Goal: Task Accomplishment & Management: Complete application form

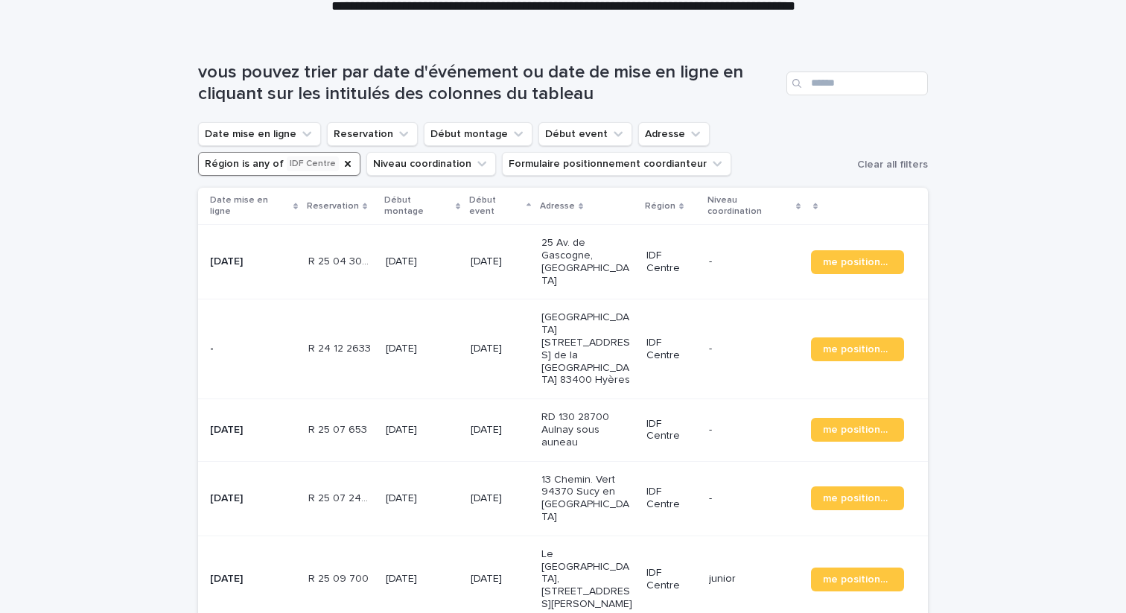
scroll to position [108, 0]
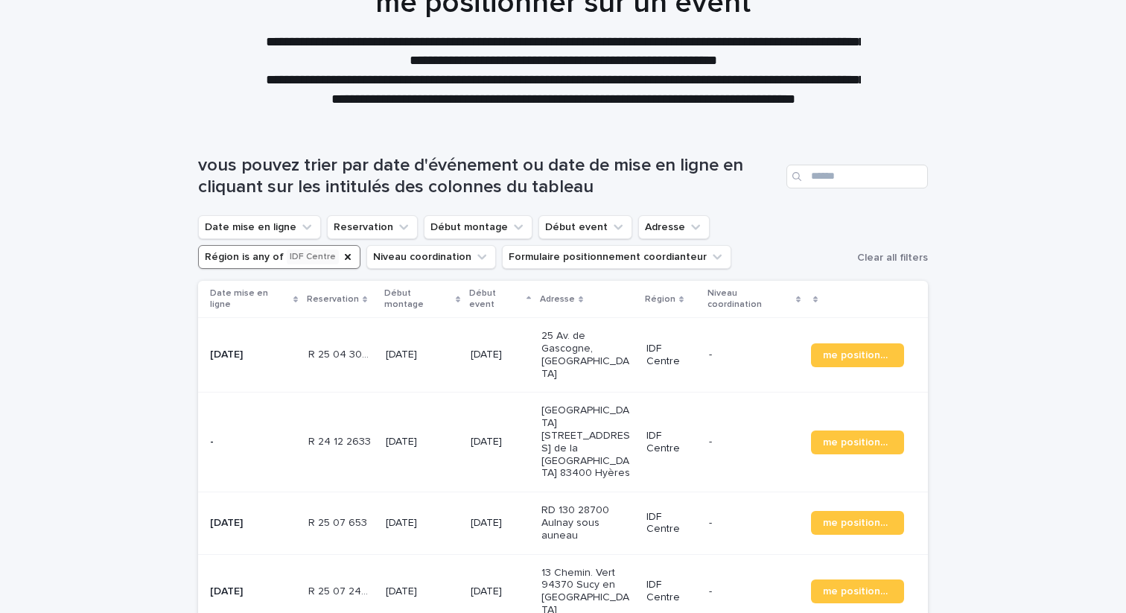
click at [302, 340] on td "R 25 04 3097 R 25 04 3097" at bounding box center [340, 355] width 77 height 74
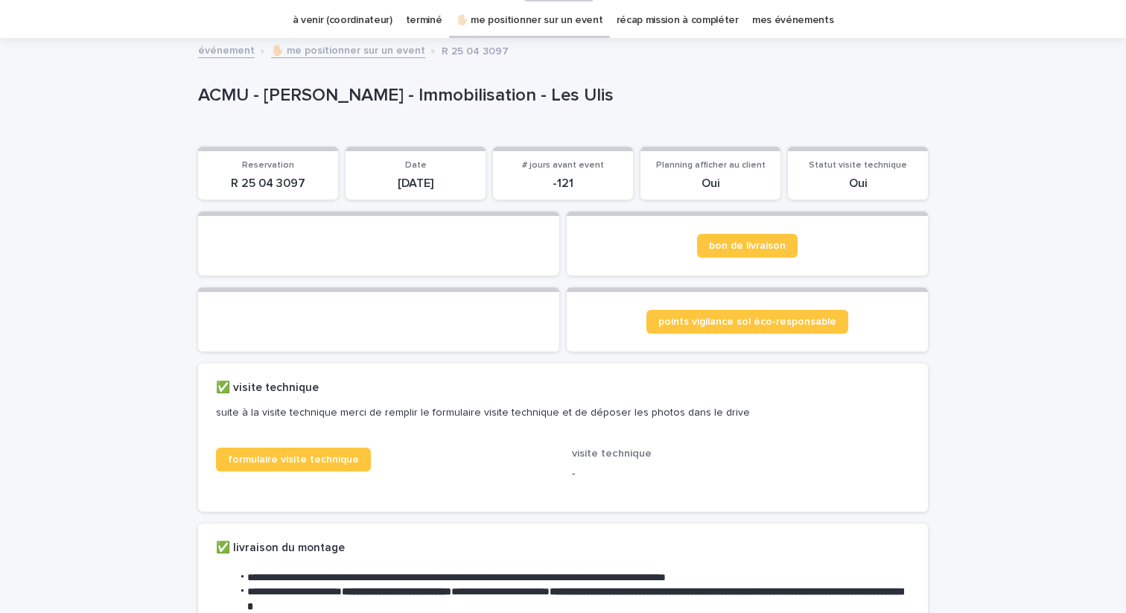
scroll to position [46, 0]
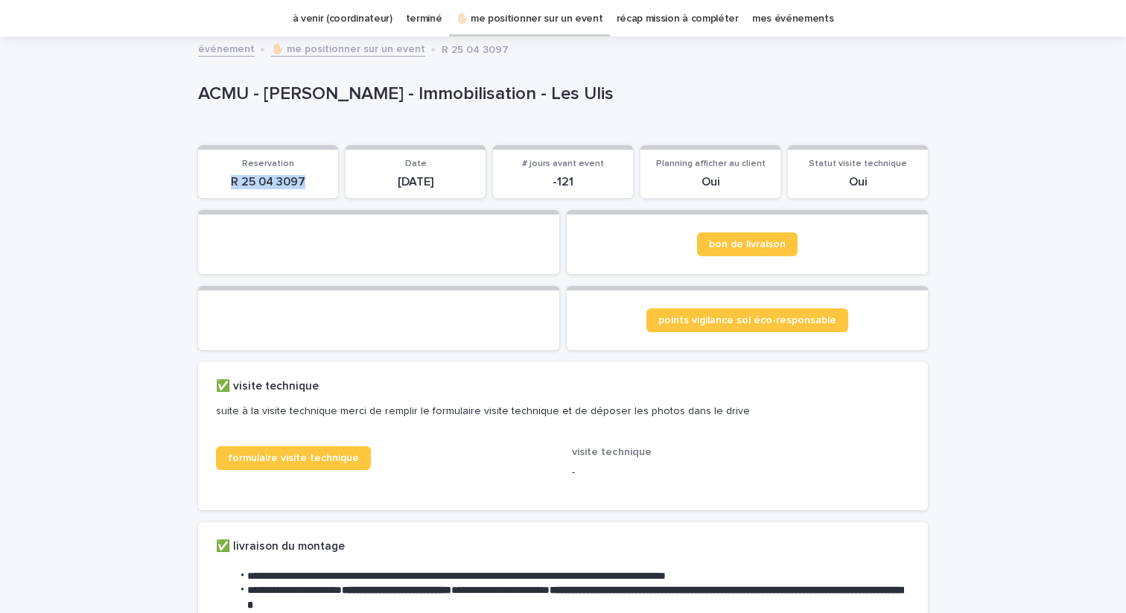
drag, startPoint x: 228, startPoint y: 182, endPoint x: 303, endPoint y: 180, distance: 75.3
click at [304, 181] on p "R 25 04 3097" at bounding box center [268, 182] width 122 height 14
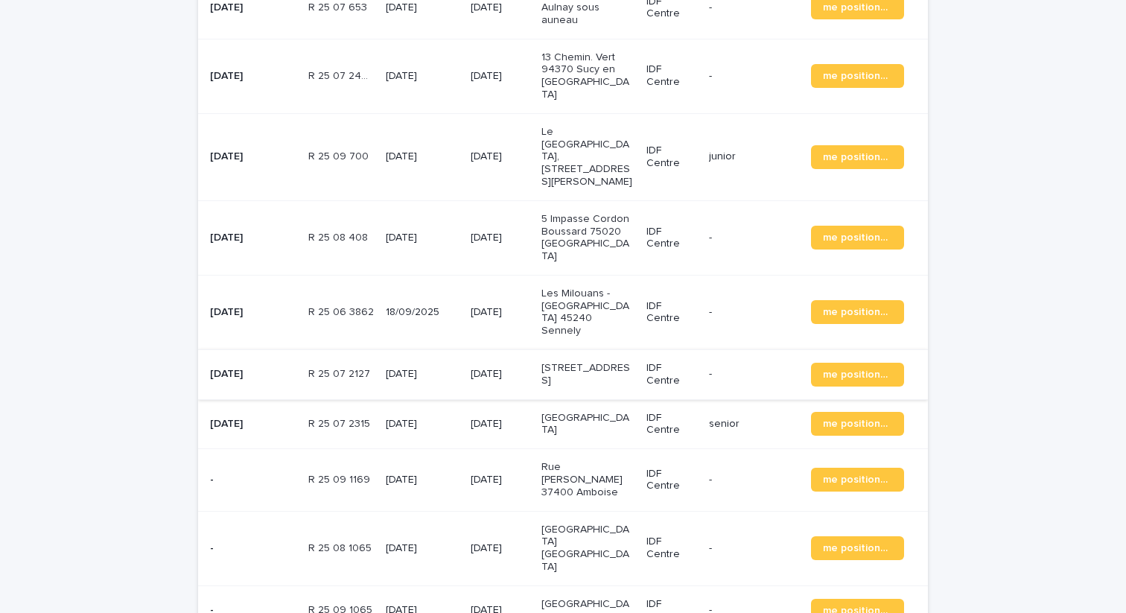
scroll to position [637, 0]
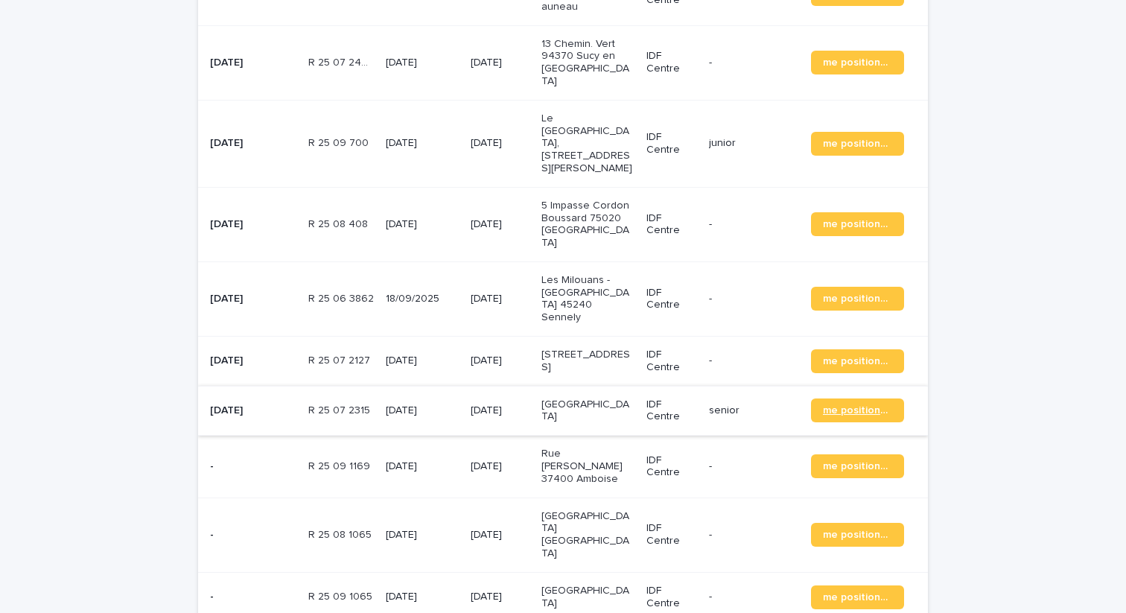
click at [839, 405] on span "me positionner" at bounding box center [857, 410] width 69 height 10
click at [553, 398] on p "[GEOGRAPHIC_DATA]" at bounding box center [587, 410] width 93 height 25
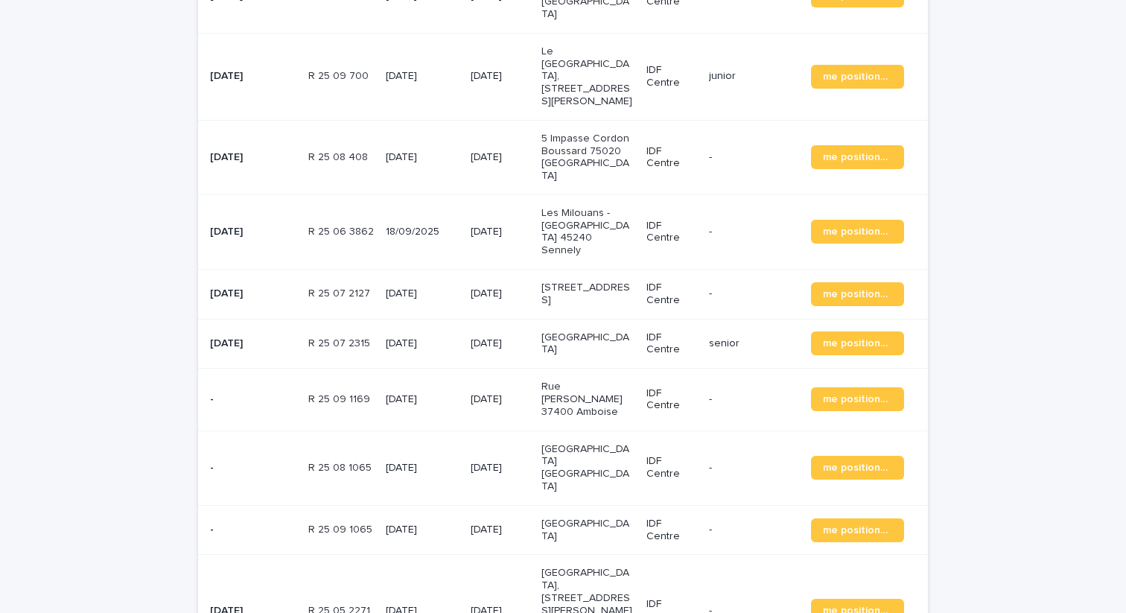
scroll to position [706, 0]
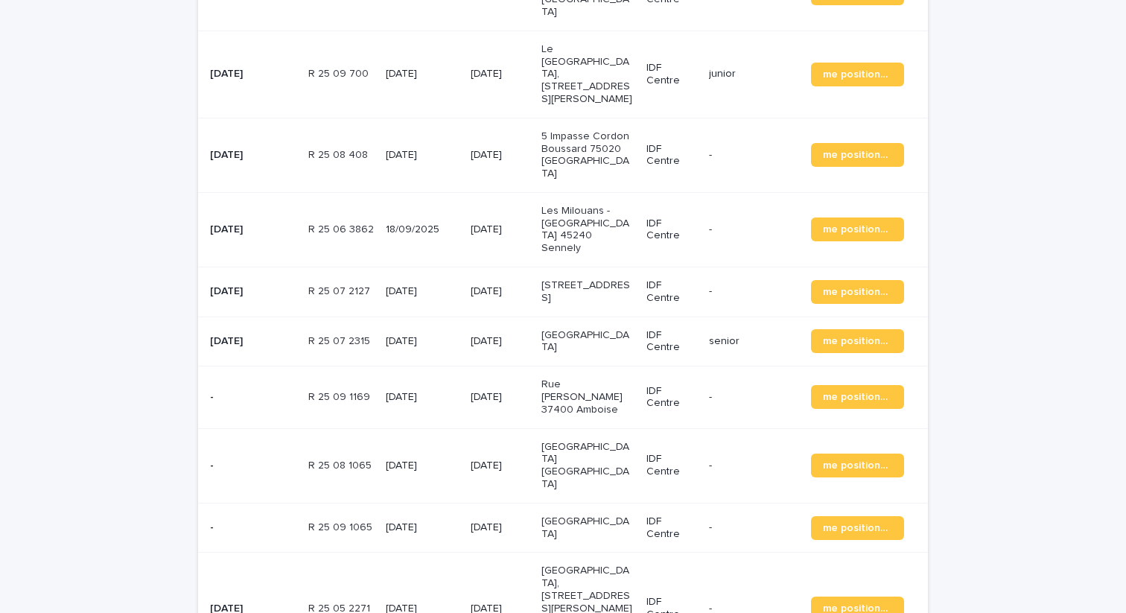
click at [602, 378] on p "Rue [PERSON_NAME] 37400 Amboise" at bounding box center [587, 396] width 93 height 37
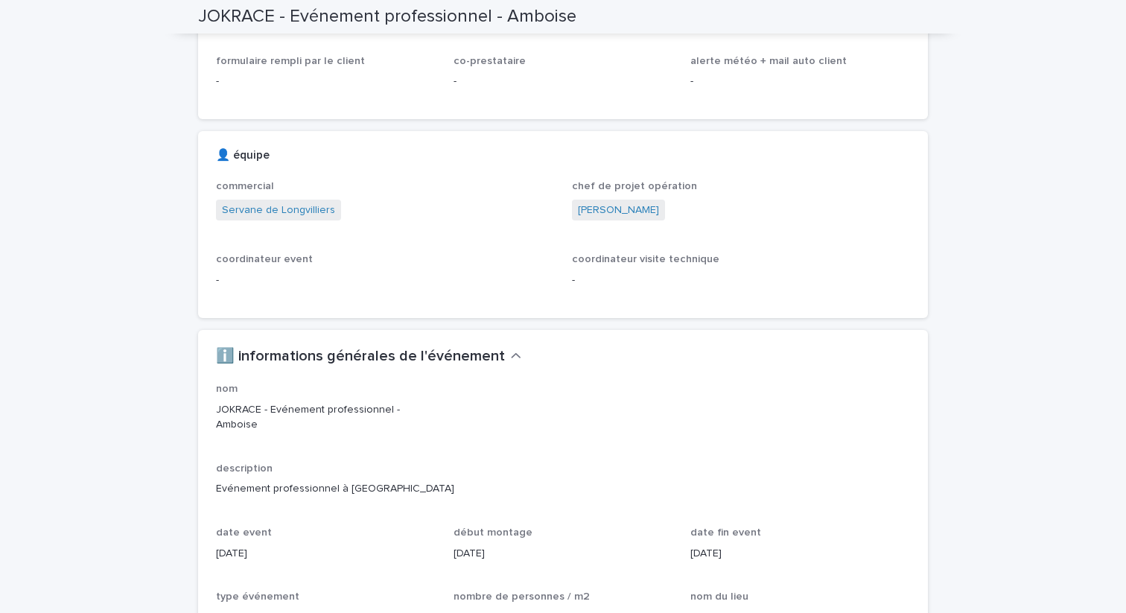
scroll to position [1109, 0]
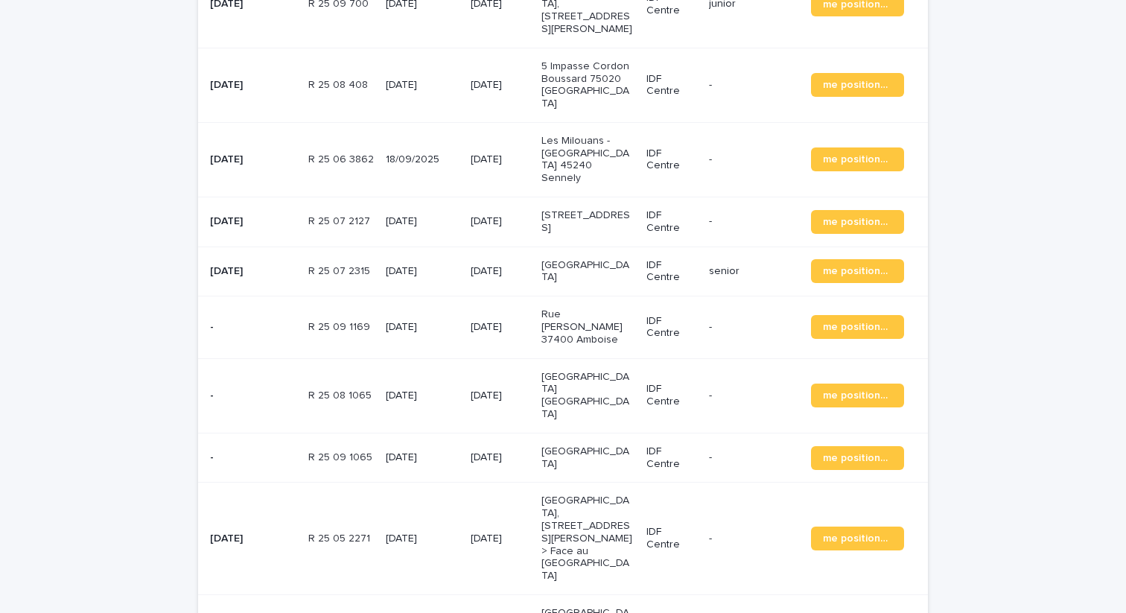
scroll to position [788, 0]
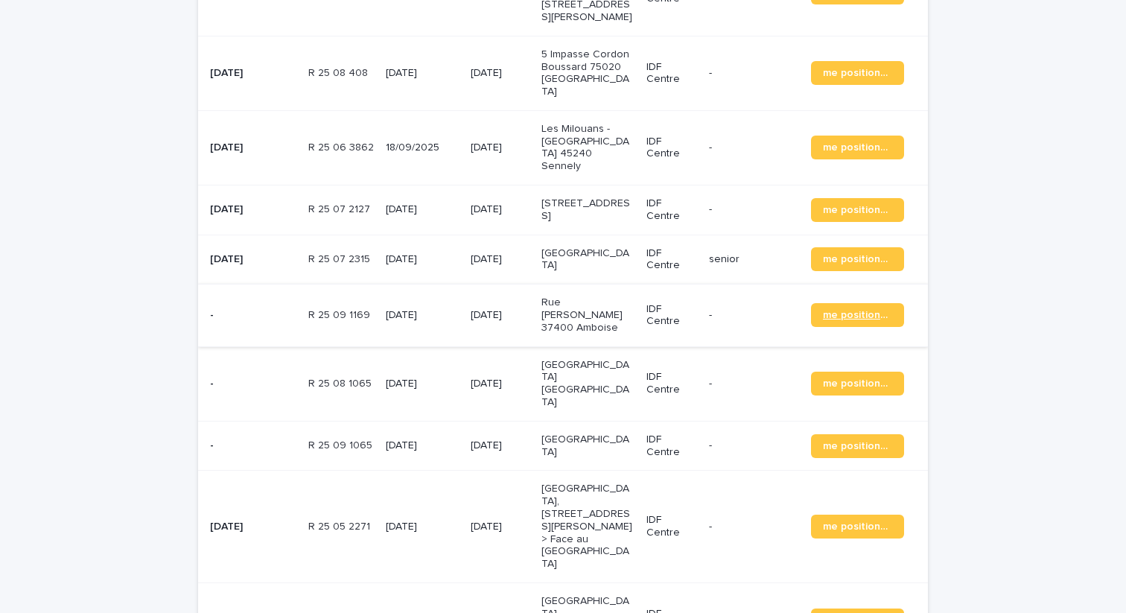
click at [860, 310] on span "me positionner" at bounding box center [857, 315] width 69 height 10
click at [427, 378] on p "[DATE]" at bounding box center [422, 384] width 73 height 13
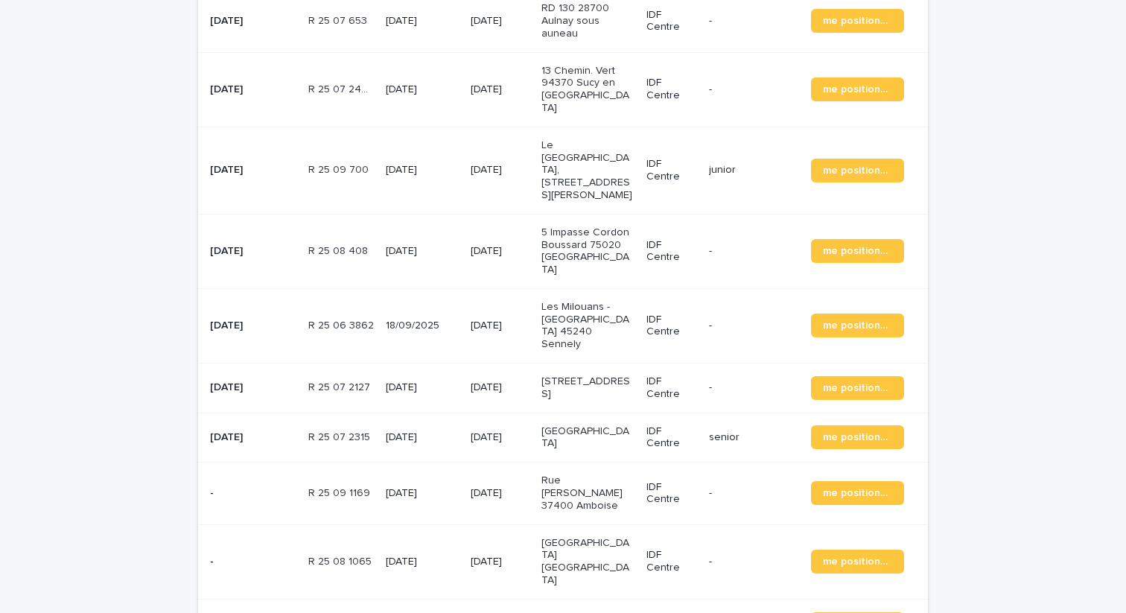
scroll to position [625, 0]
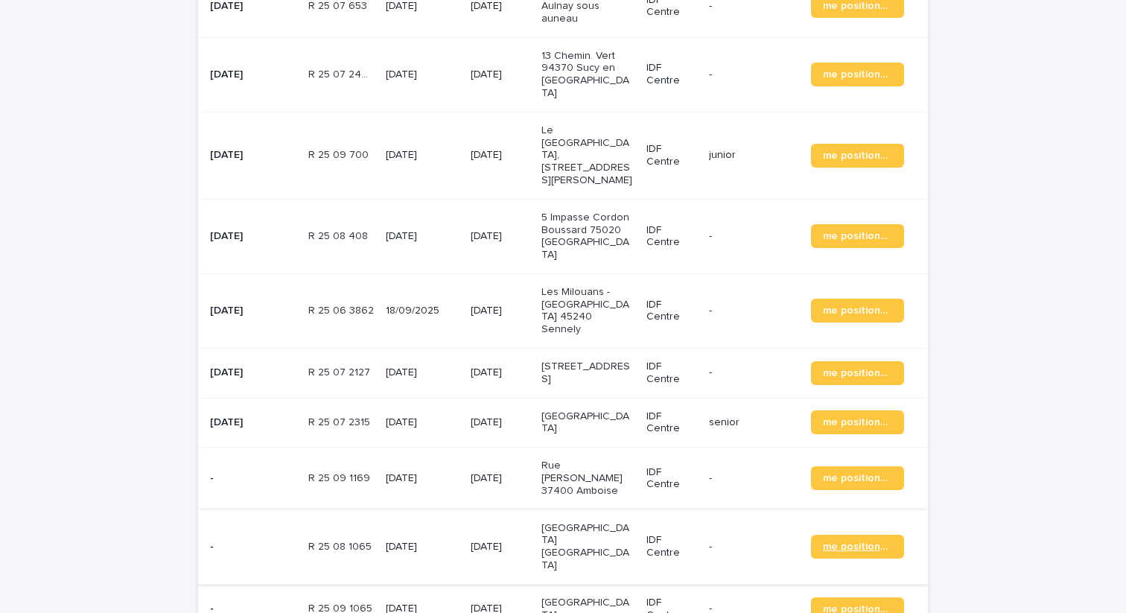
click at [849, 541] on span "me positionner" at bounding box center [857, 546] width 69 height 10
click at [609, 597] on p "[GEOGRAPHIC_DATA]" at bounding box center [587, 609] width 93 height 25
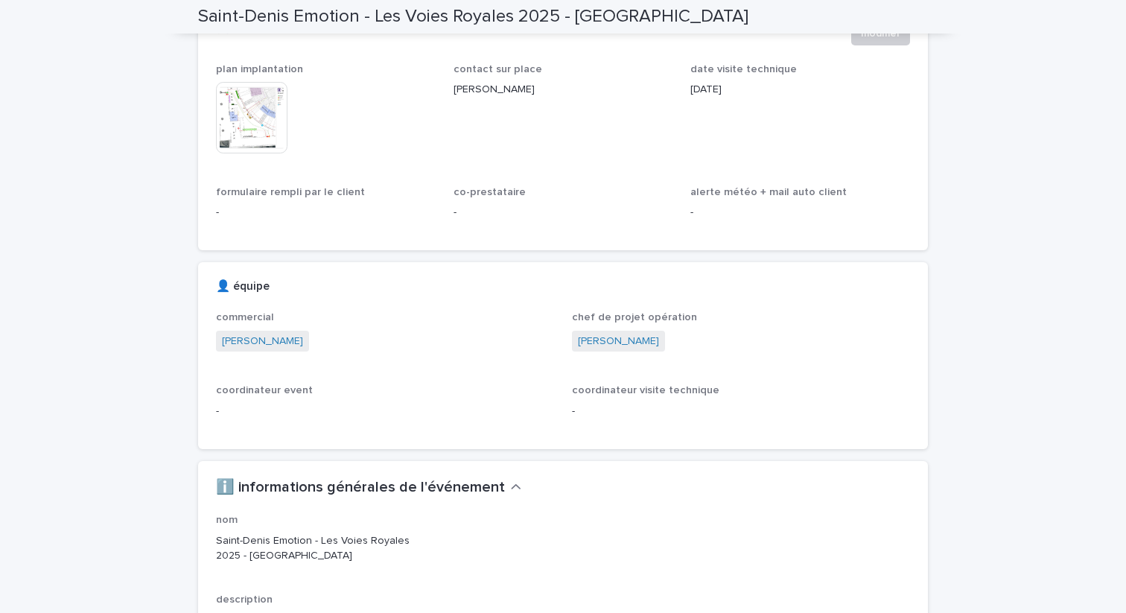
scroll to position [979, 0]
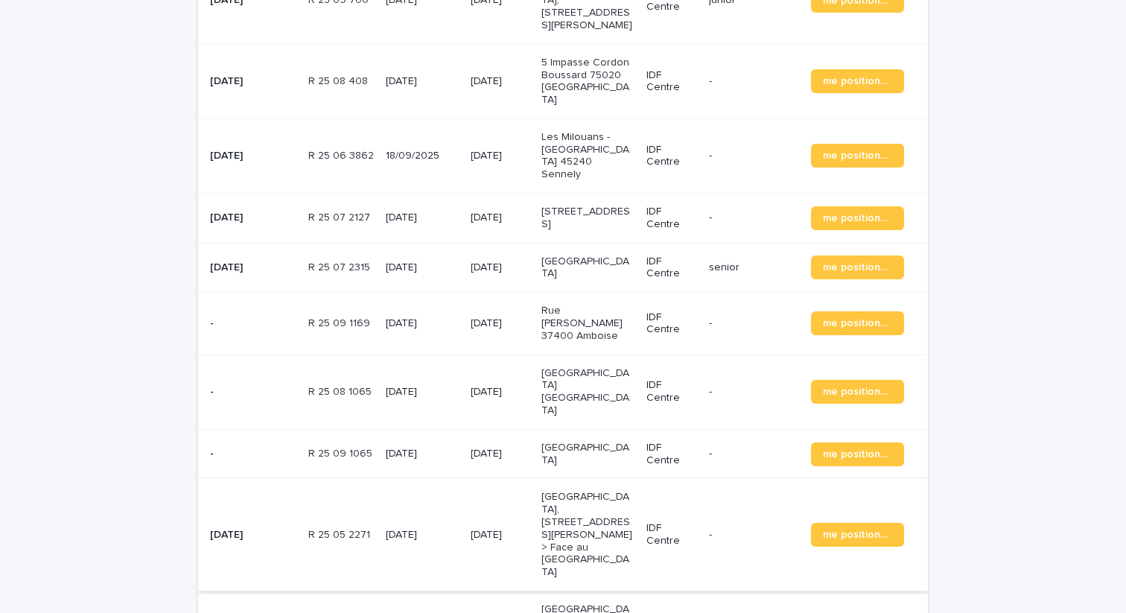
scroll to position [782, 0]
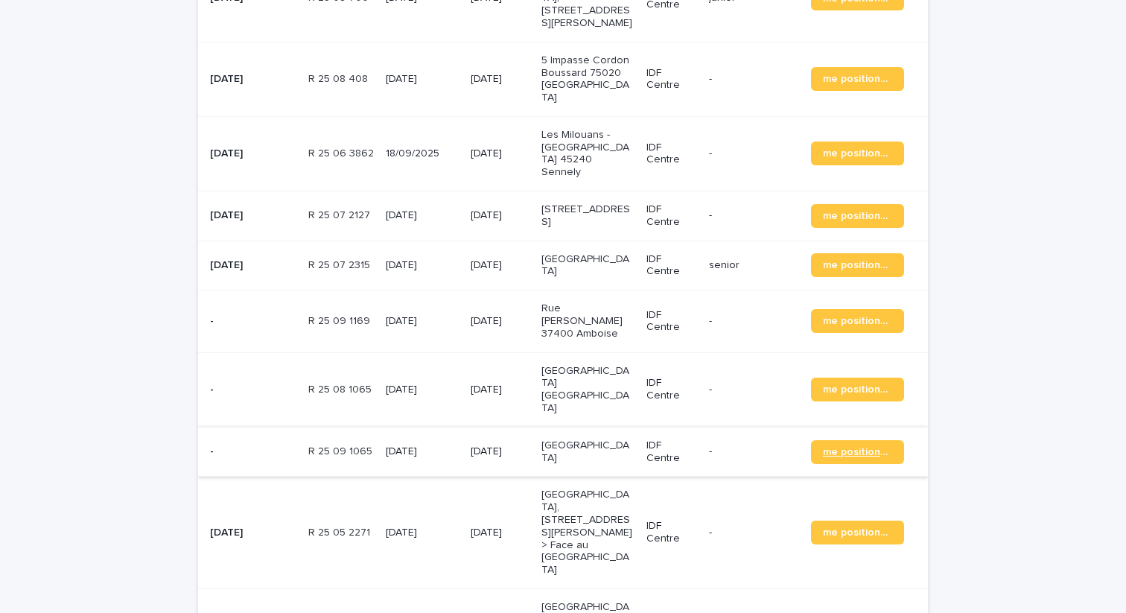
click at [853, 447] on span "me positionner" at bounding box center [857, 452] width 69 height 10
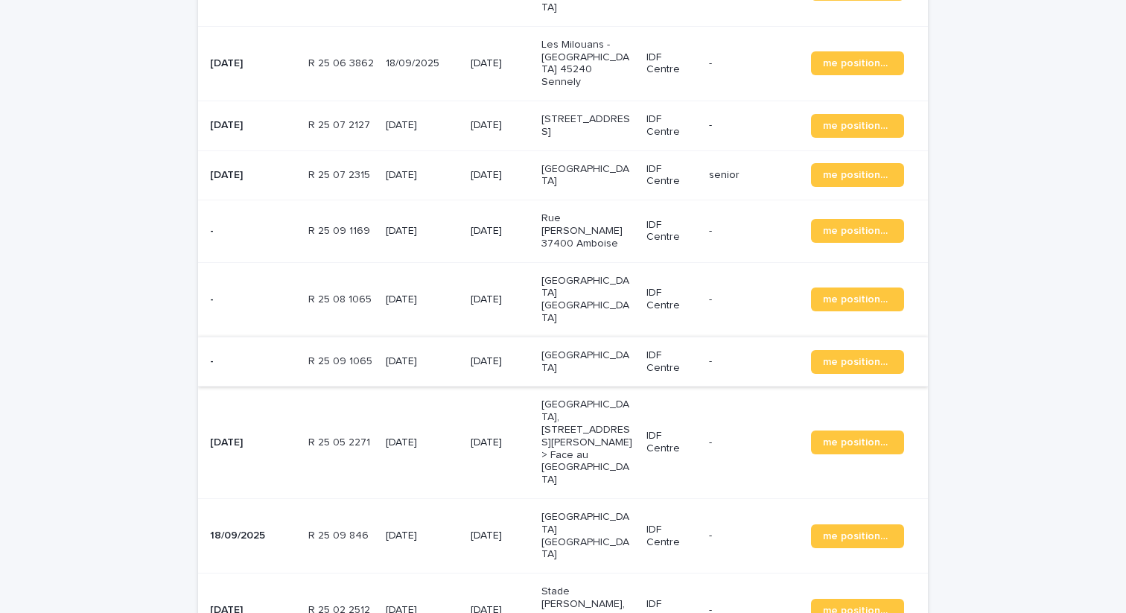
scroll to position [874, 0]
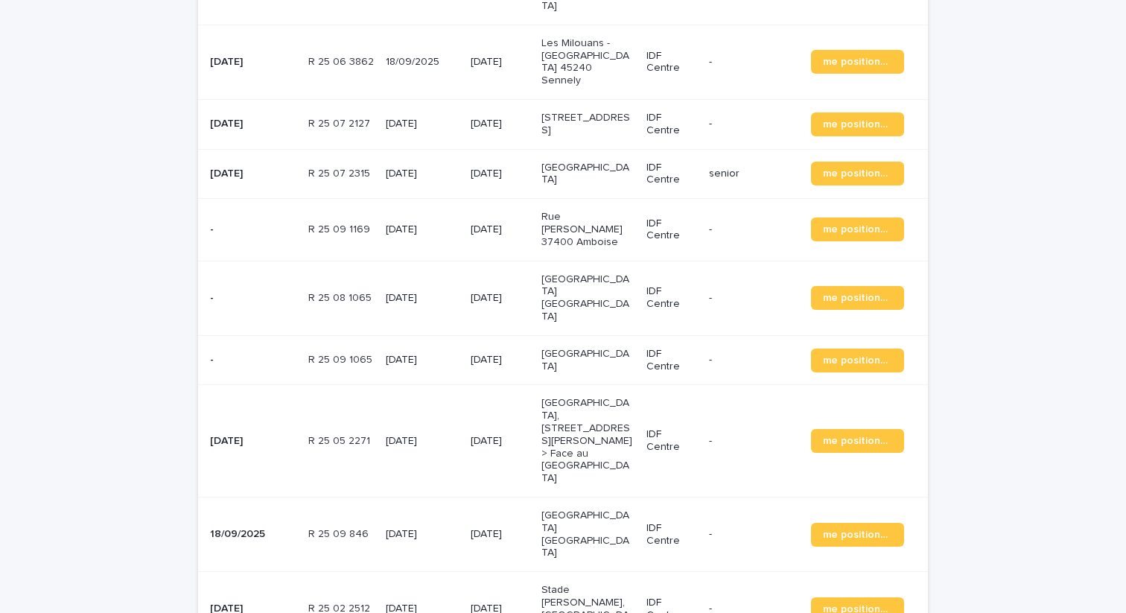
click at [661, 428] on p "IDF Centre" at bounding box center [671, 440] width 51 height 25
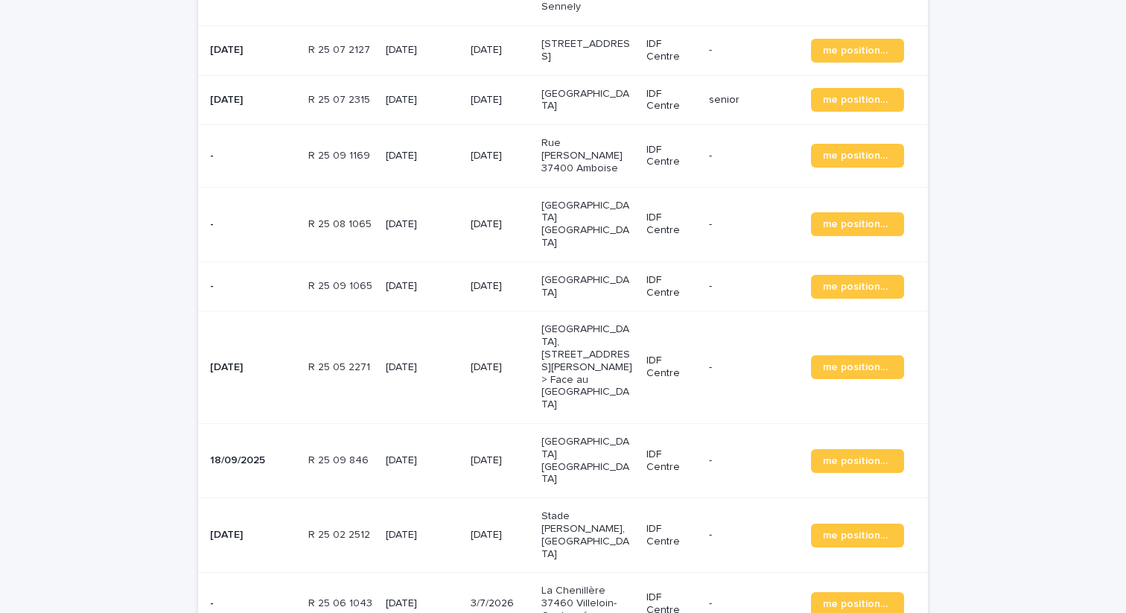
scroll to position [950, 0]
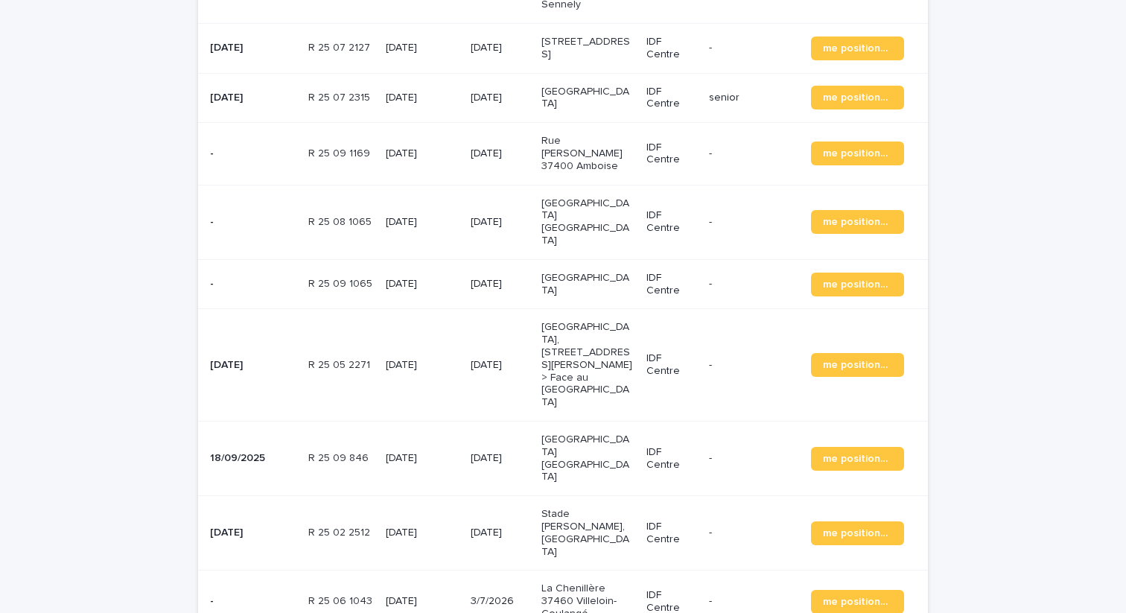
click at [527, 422] on td "[DATE]" at bounding box center [500, 459] width 71 height 74
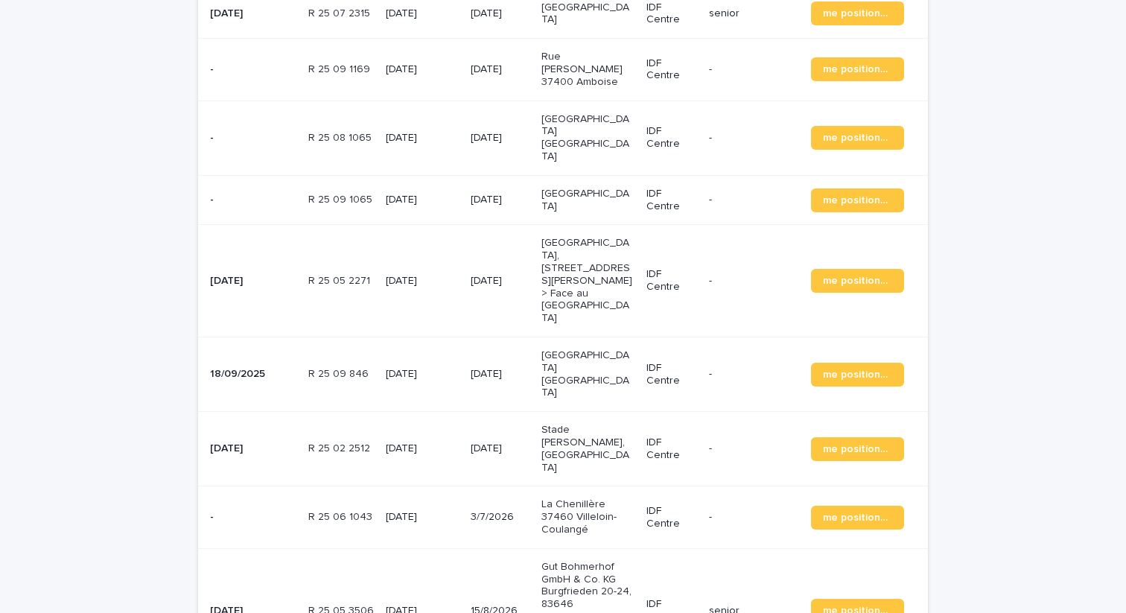
scroll to position [1040, 0]
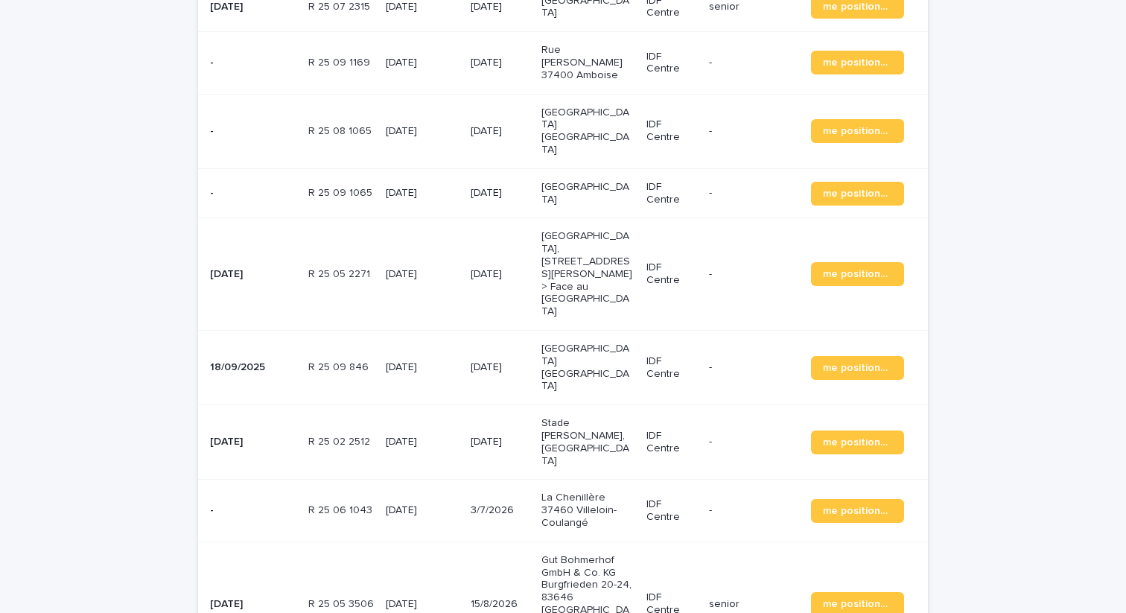
click at [563, 417] on p "Stade [PERSON_NAME], [GEOGRAPHIC_DATA]" at bounding box center [587, 442] width 93 height 50
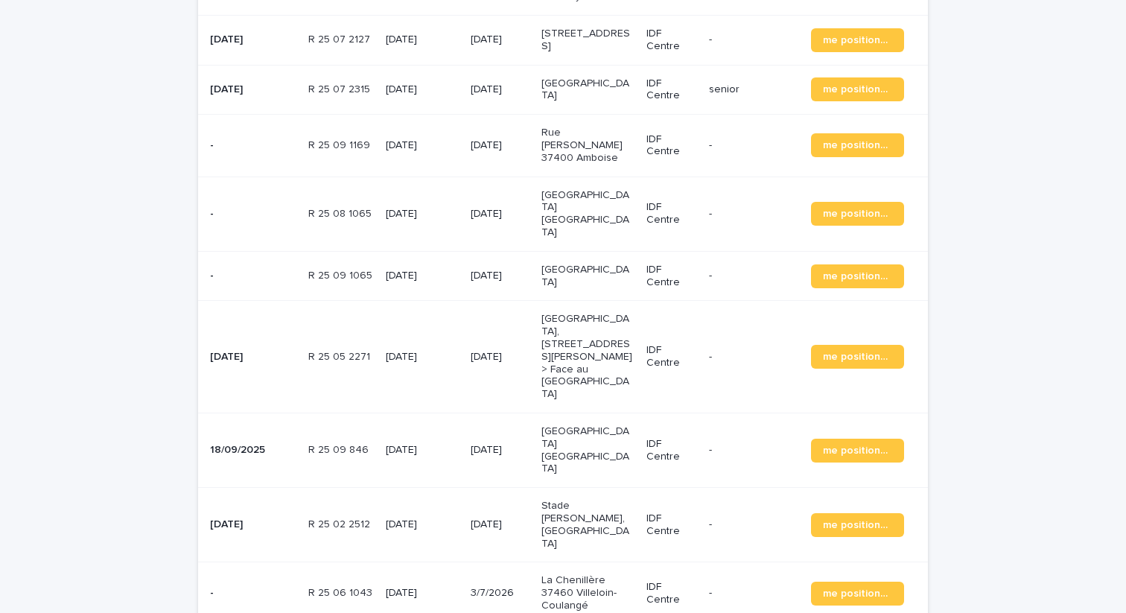
scroll to position [966, 0]
